Goal: Task Accomplishment & Management: Manage account settings

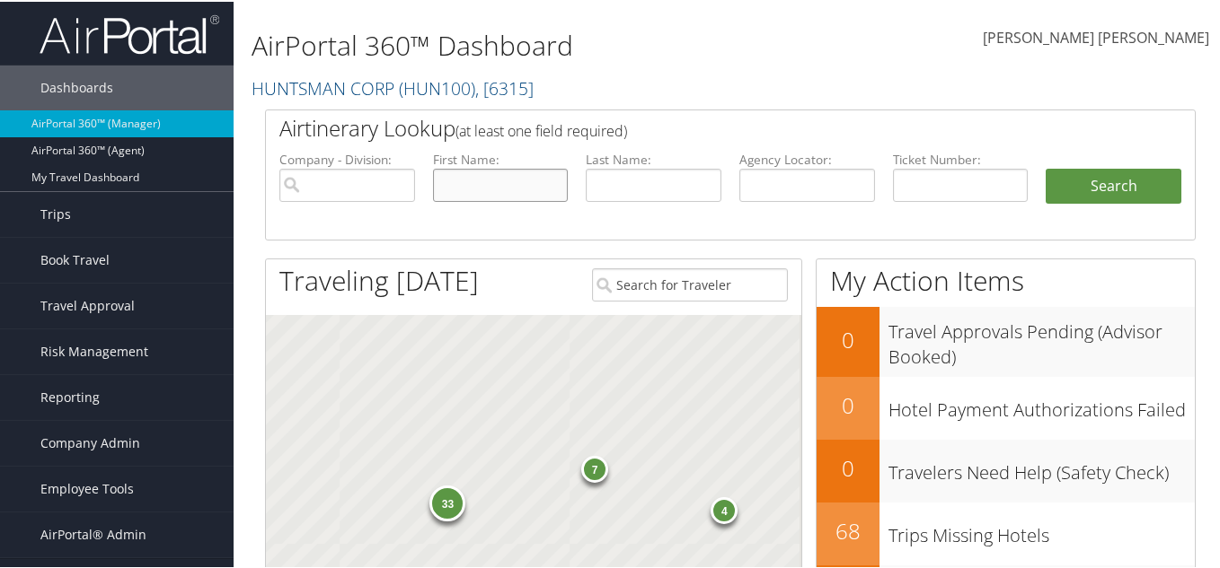
click at [479, 181] on input "text" at bounding box center [501, 183] width 136 height 33
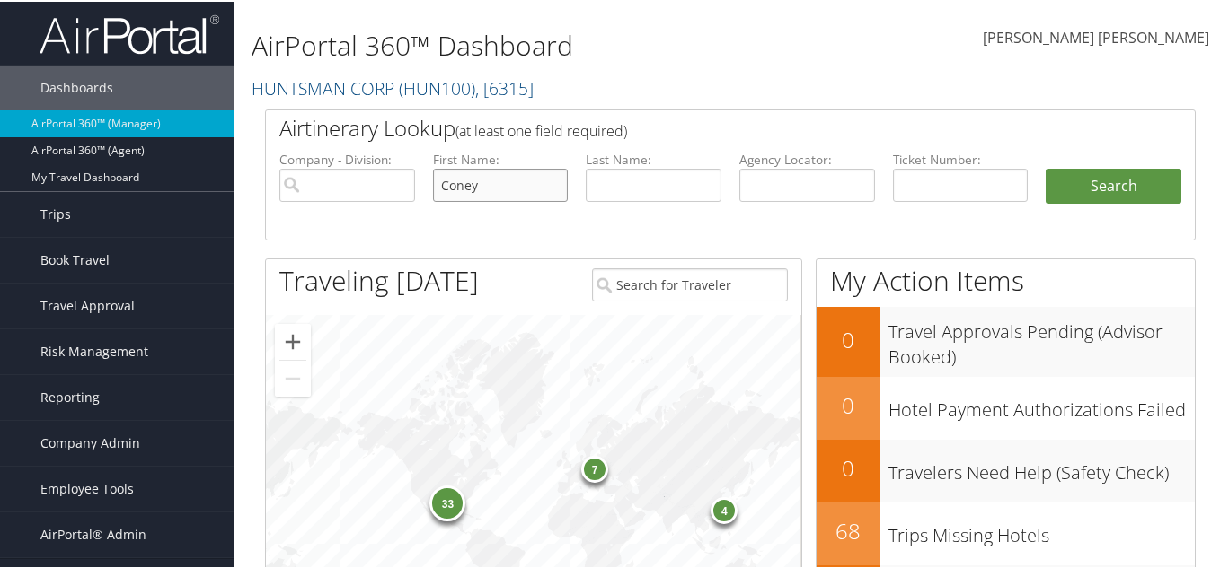
type input "Coney"
click at [469, 187] on input "Coney" at bounding box center [501, 183] width 136 height 33
